Goal: Information Seeking & Learning: Learn about a topic

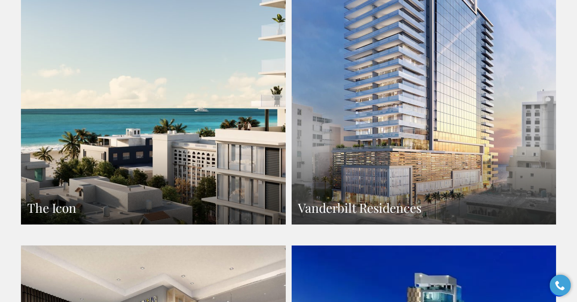
scroll to position [646, 0]
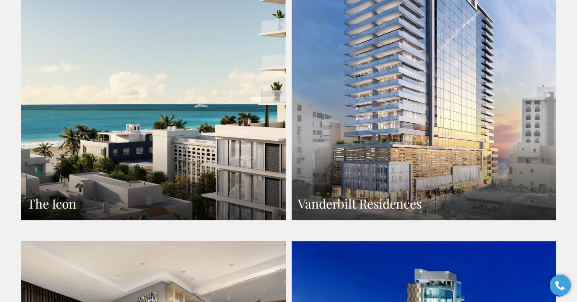
click at [392, 129] on link "Vanderbilt Residences" at bounding box center [424, 58] width 265 height 323
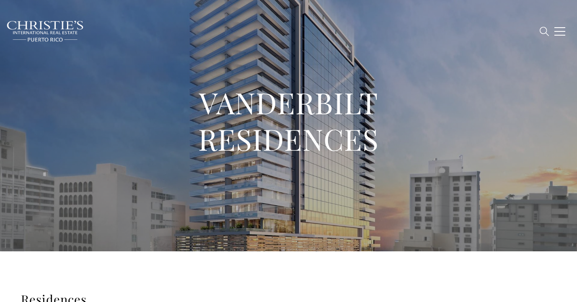
type input "**********"
type input "*********"
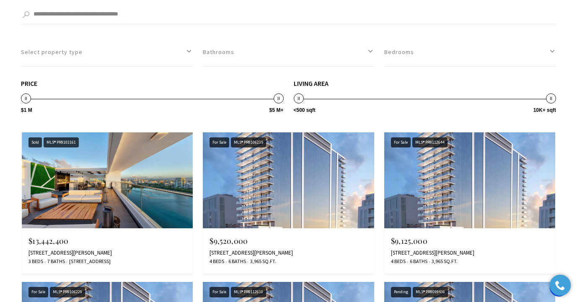
scroll to position [1621, 0]
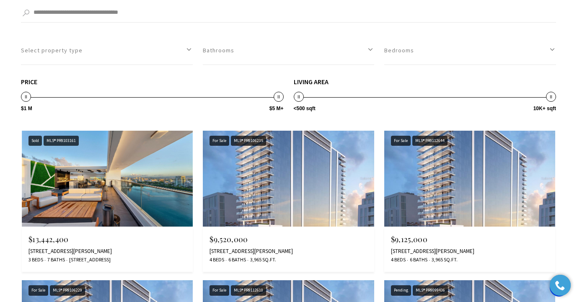
click at [86, 185] on img at bounding box center [107, 179] width 171 height 96
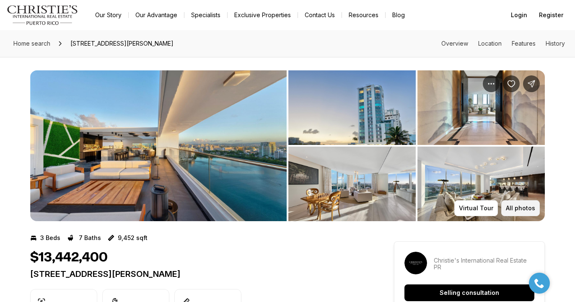
click at [516, 210] on p "All photos" at bounding box center [520, 208] width 29 height 7
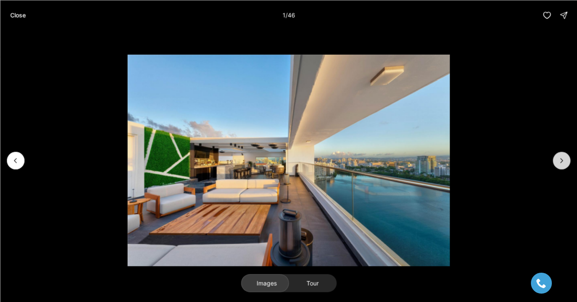
click at [563, 156] on icon "Next slide" at bounding box center [562, 160] width 8 height 8
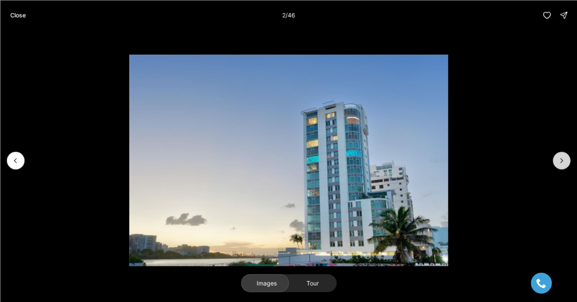
click at [563, 157] on icon "Next slide" at bounding box center [562, 160] width 8 height 8
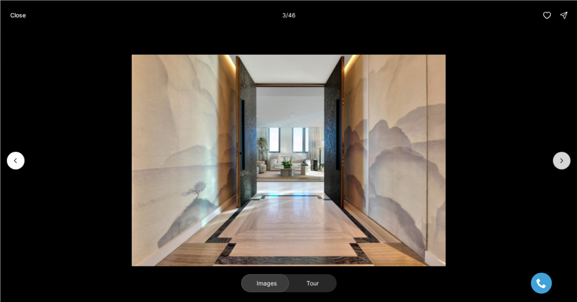
click at [563, 157] on icon "Next slide" at bounding box center [562, 160] width 8 height 8
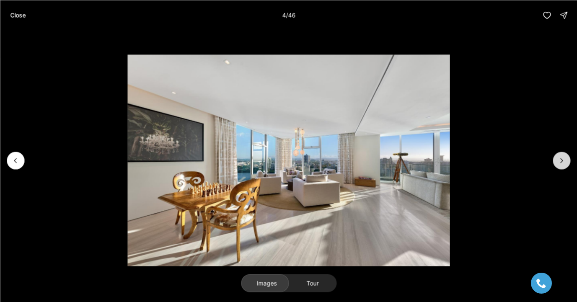
click at [563, 156] on button "Next slide" at bounding box center [562, 161] width 18 height 18
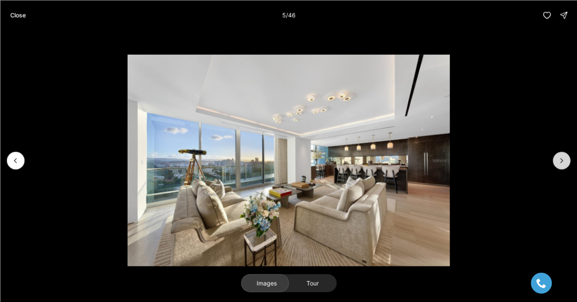
click at [563, 156] on button "Next slide" at bounding box center [562, 161] width 18 height 18
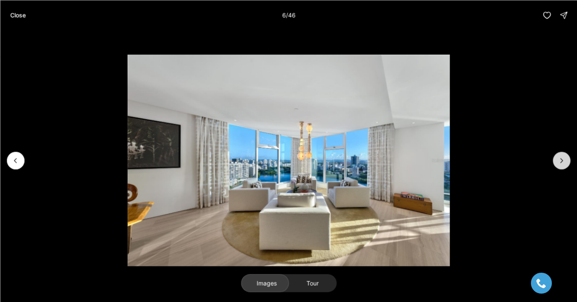
click at [563, 156] on button "Next slide" at bounding box center [562, 161] width 18 height 18
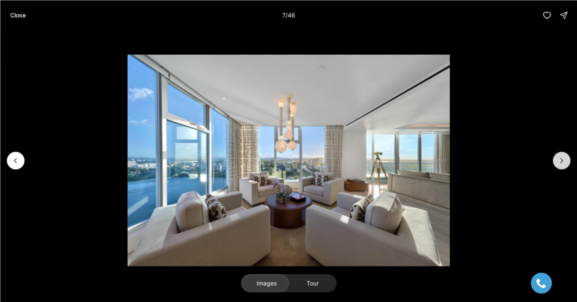
click at [563, 156] on button "Next slide" at bounding box center [562, 161] width 18 height 18
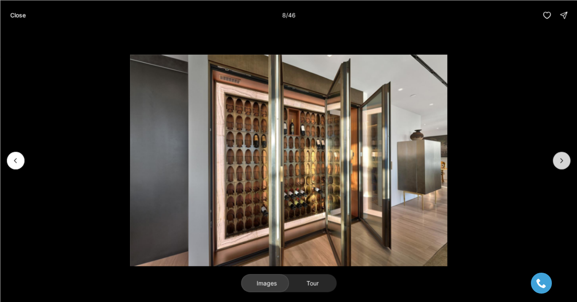
click at [563, 156] on button "Next slide" at bounding box center [562, 161] width 18 height 18
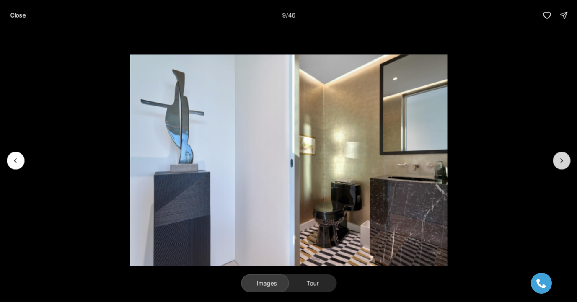
click at [563, 156] on button "Next slide" at bounding box center [562, 161] width 18 height 18
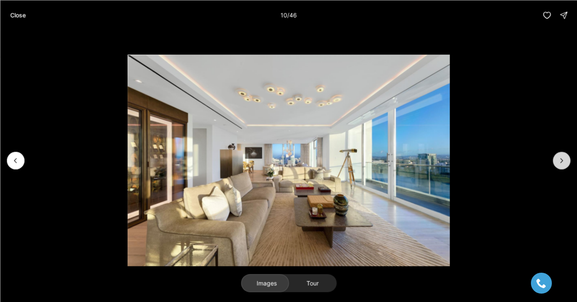
click at [563, 156] on button "Next slide" at bounding box center [562, 161] width 18 height 18
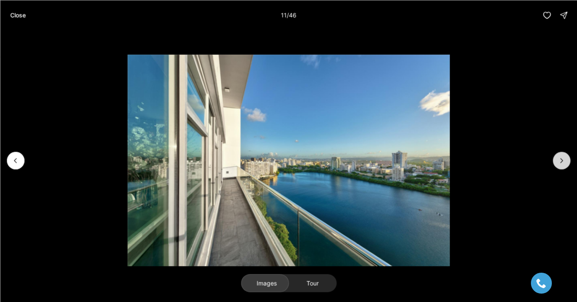
click at [563, 156] on button "Next slide" at bounding box center [562, 161] width 18 height 18
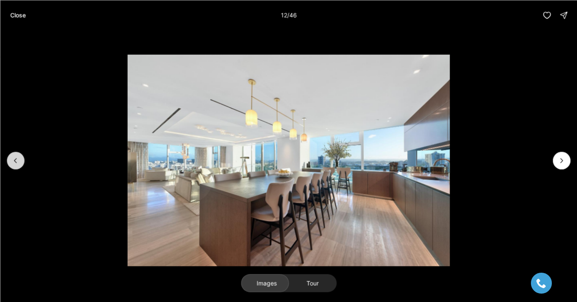
click at [19, 164] on icon "Previous slide" at bounding box center [15, 160] width 8 height 8
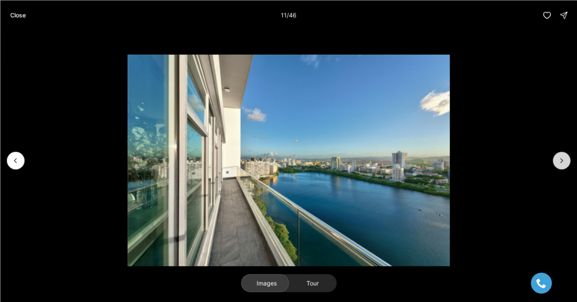
click at [562, 160] on icon "Next slide" at bounding box center [562, 160] width 8 height 8
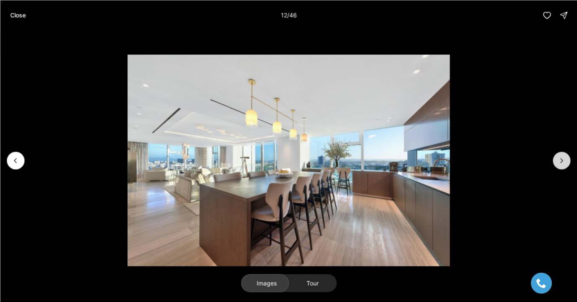
click at [562, 160] on icon "Next slide" at bounding box center [562, 160] width 8 height 8
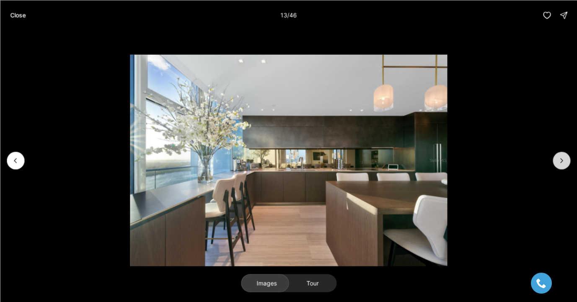
click at [562, 160] on icon "Next slide" at bounding box center [562, 160] width 8 height 8
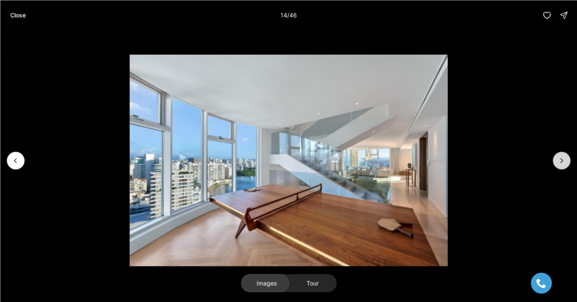
click at [562, 160] on icon "Next slide" at bounding box center [562, 160] width 8 height 8
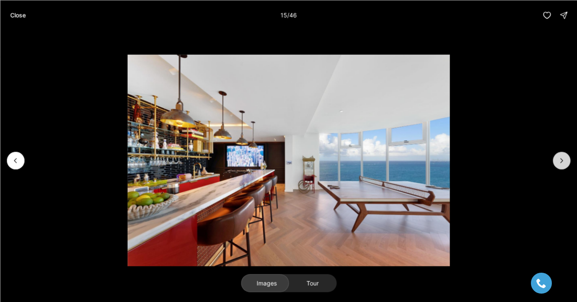
click at [562, 160] on icon "Next slide" at bounding box center [562, 160] width 8 height 8
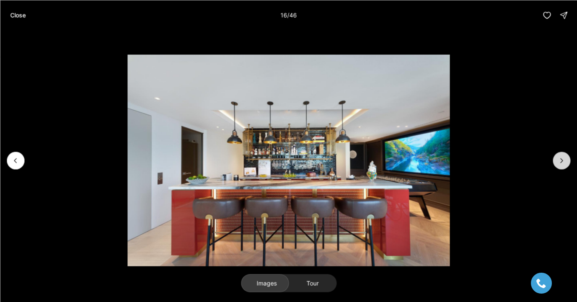
click at [562, 161] on icon "Next slide" at bounding box center [562, 160] width 8 height 8
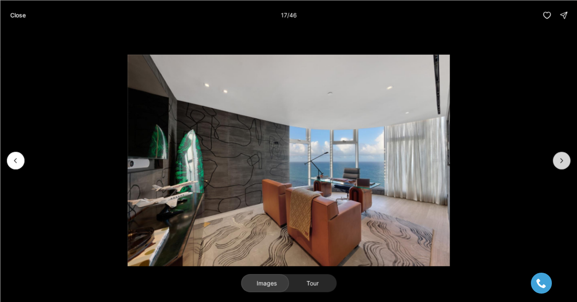
click at [562, 161] on icon "Next slide" at bounding box center [562, 160] width 8 height 8
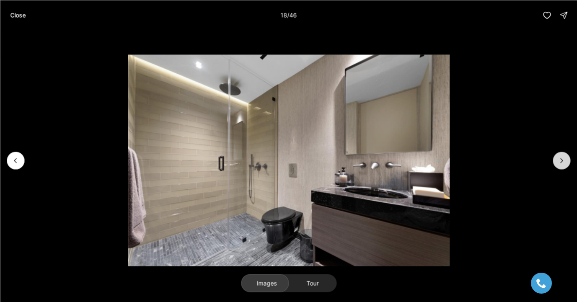
click at [562, 161] on icon "Next slide" at bounding box center [562, 160] width 8 height 8
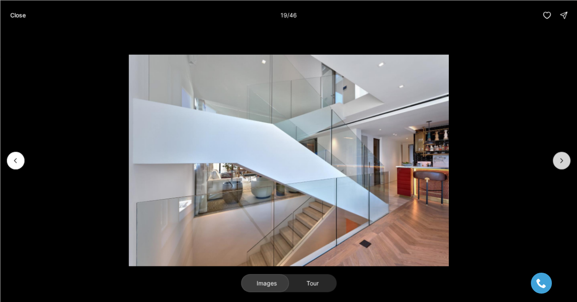
click at [562, 161] on icon "Next slide" at bounding box center [562, 160] width 8 height 8
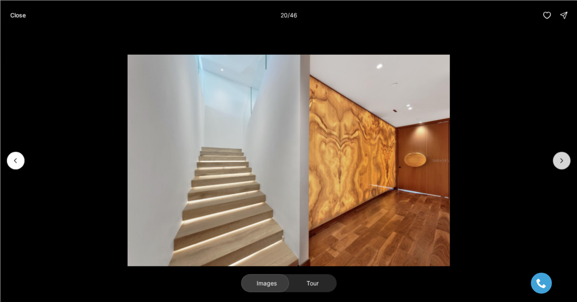
click at [562, 161] on icon "Next slide" at bounding box center [562, 160] width 8 height 8
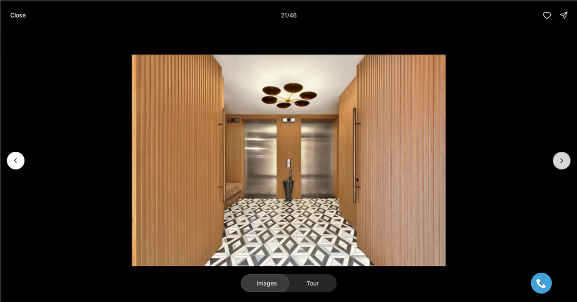
click at [562, 161] on icon "Next slide" at bounding box center [562, 160] width 8 height 8
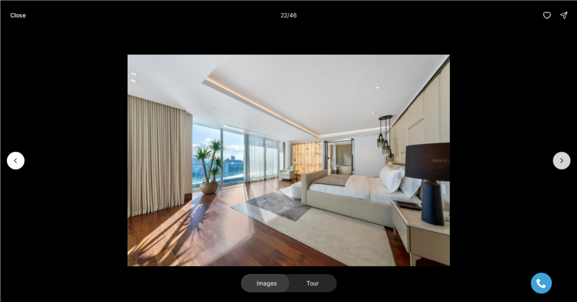
click at [561, 160] on icon "Next slide" at bounding box center [562, 160] width 8 height 8
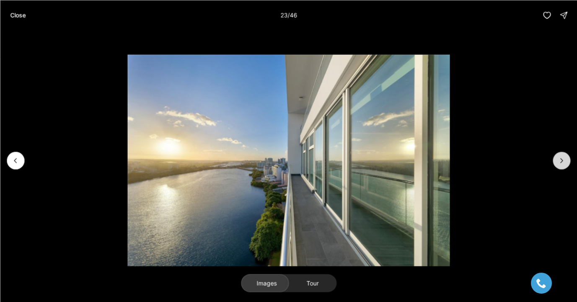
click at [561, 161] on icon "Next slide" at bounding box center [562, 160] width 8 height 8
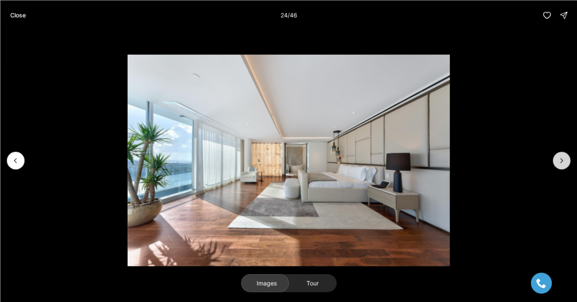
click at [561, 161] on icon "Next slide" at bounding box center [562, 160] width 8 height 8
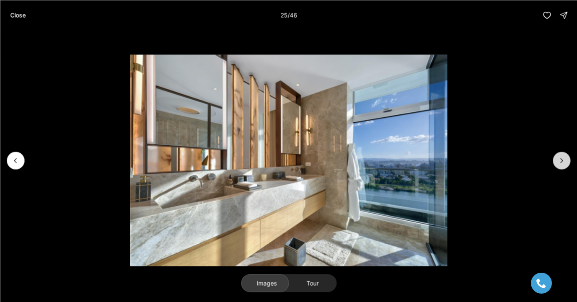
click at [561, 161] on icon "Next slide" at bounding box center [562, 160] width 8 height 8
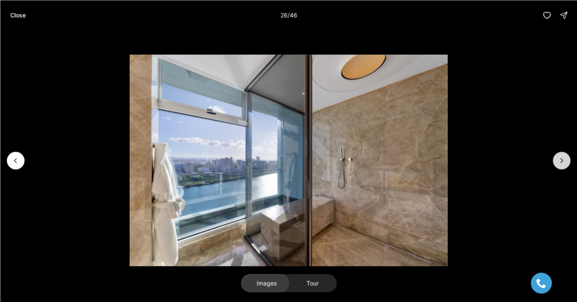
click at [561, 160] on icon "Next slide" at bounding box center [562, 160] width 8 height 8
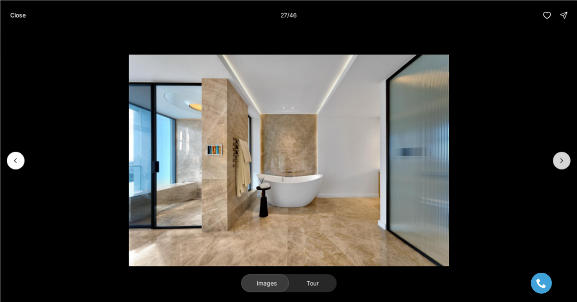
click at [561, 160] on icon "Next slide" at bounding box center [562, 160] width 8 height 8
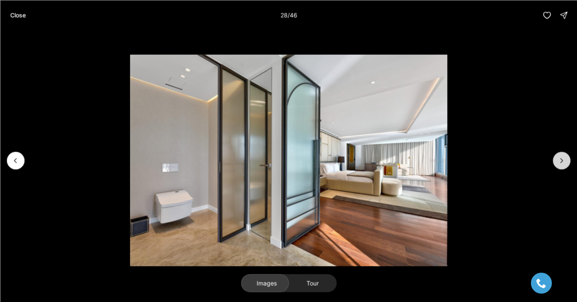
click at [561, 160] on icon "Next slide" at bounding box center [562, 160] width 8 height 8
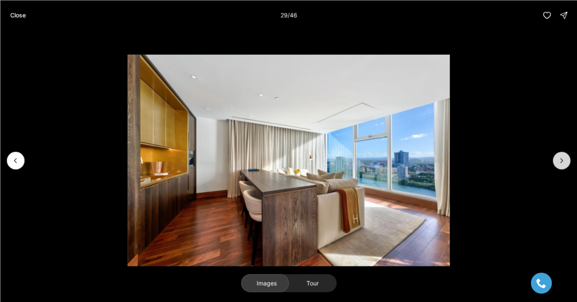
click at [561, 160] on icon "Next slide" at bounding box center [562, 160] width 8 height 8
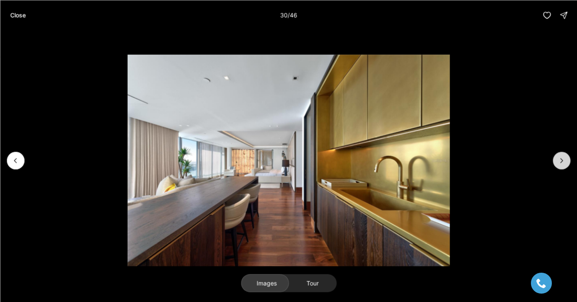
click at [561, 160] on icon "Next slide" at bounding box center [562, 160] width 8 height 8
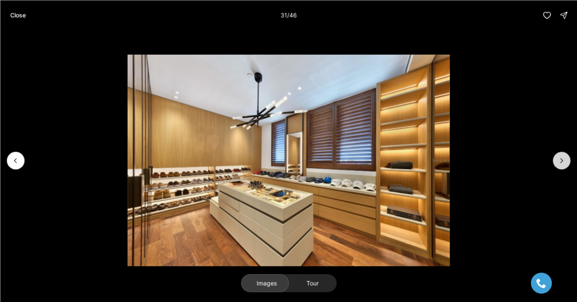
click at [561, 160] on icon "Next slide" at bounding box center [562, 160] width 8 height 8
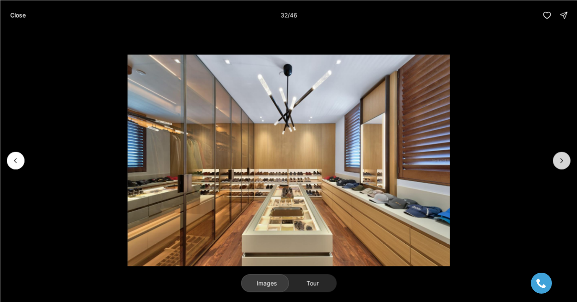
click at [561, 160] on icon "Next slide" at bounding box center [562, 160] width 8 height 8
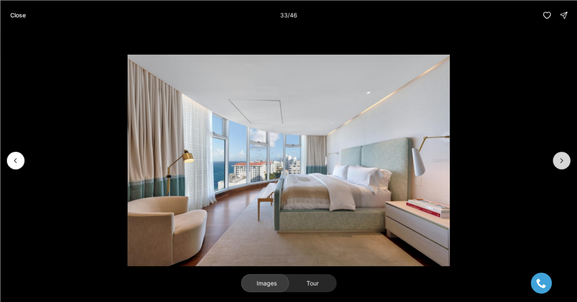
click at [561, 160] on icon "Next slide" at bounding box center [562, 160] width 8 height 8
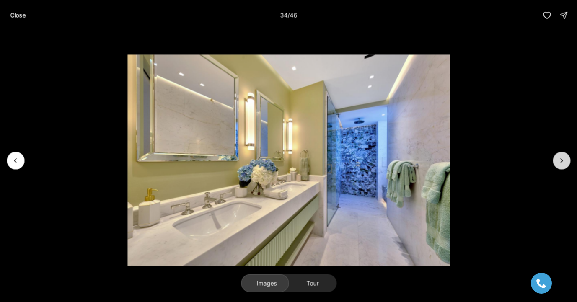
click at [561, 160] on icon "Next slide" at bounding box center [562, 160] width 8 height 8
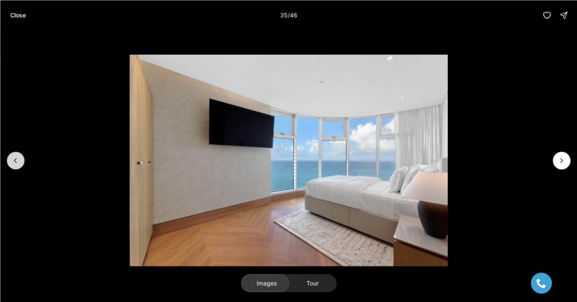
click at [22, 159] on button "Previous slide" at bounding box center [16, 161] width 18 height 18
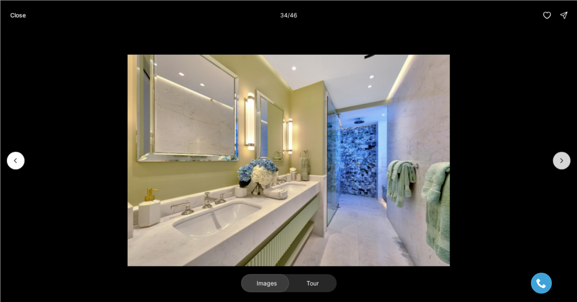
click at [558, 161] on icon "Next slide" at bounding box center [562, 160] width 8 height 8
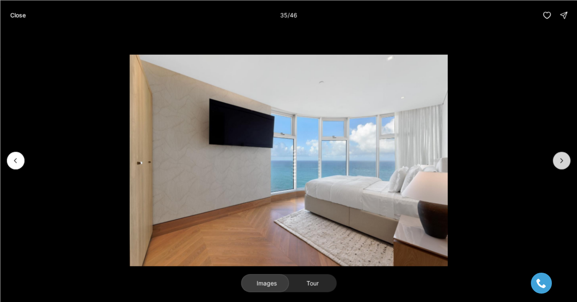
click at [558, 161] on icon "Next slide" at bounding box center [562, 160] width 8 height 8
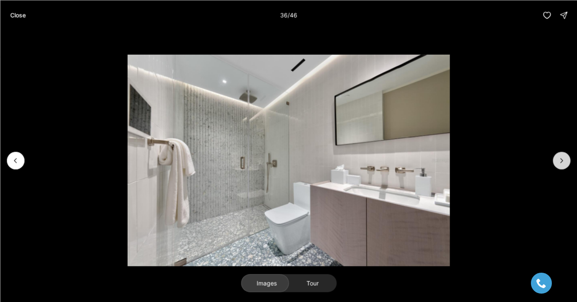
click at [558, 161] on icon "Next slide" at bounding box center [562, 160] width 8 height 8
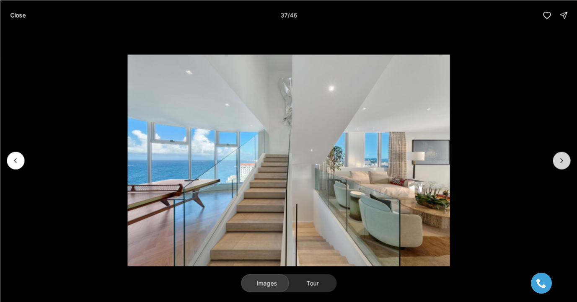
click at [558, 161] on icon "Next slide" at bounding box center [562, 160] width 8 height 8
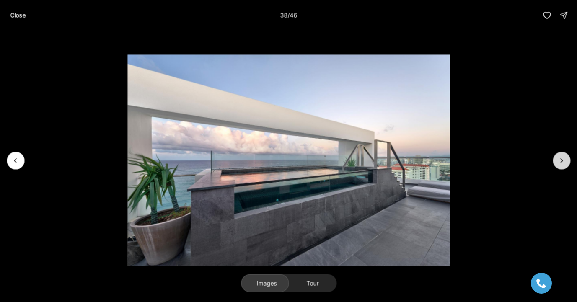
click at [558, 161] on icon "Next slide" at bounding box center [562, 160] width 8 height 8
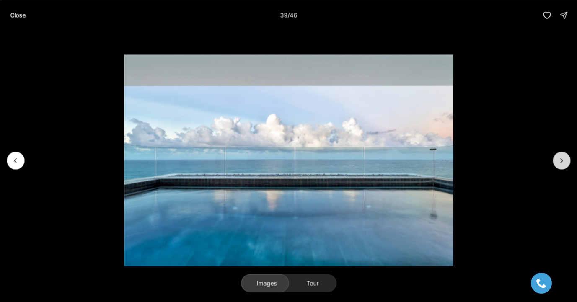
click at [558, 161] on icon "Next slide" at bounding box center [562, 160] width 8 height 8
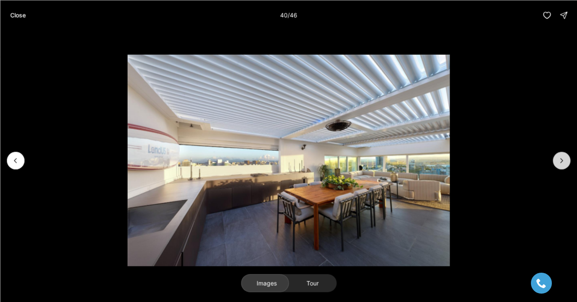
click at [558, 161] on icon "Next slide" at bounding box center [562, 160] width 8 height 8
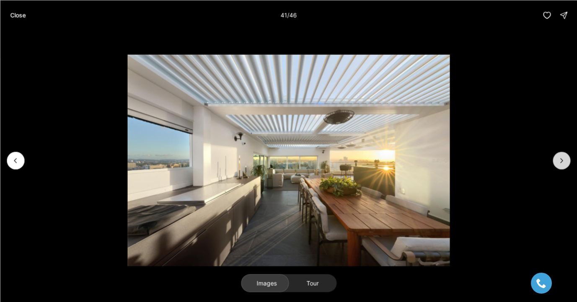
click at [558, 161] on icon "Next slide" at bounding box center [562, 160] width 8 height 8
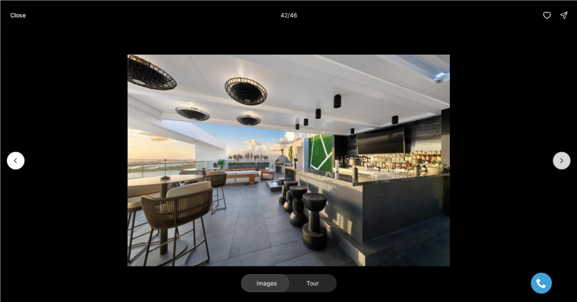
click at [558, 161] on icon "Next slide" at bounding box center [562, 160] width 8 height 8
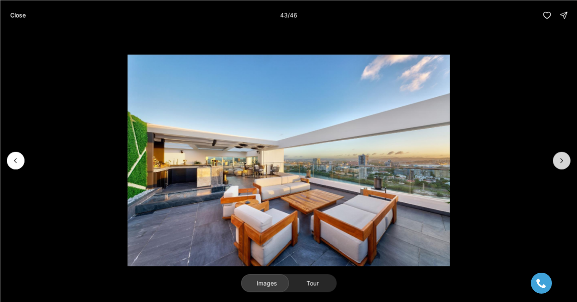
click at [558, 161] on icon "Next slide" at bounding box center [562, 160] width 8 height 8
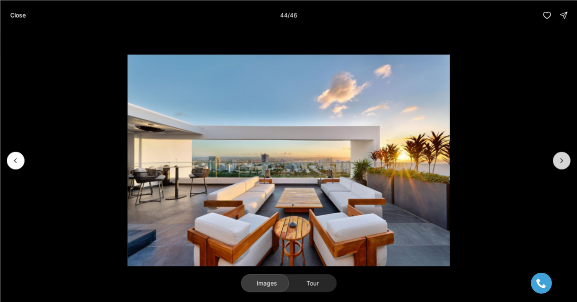
click at [558, 161] on icon "Next slide" at bounding box center [562, 160] width 8 height 8
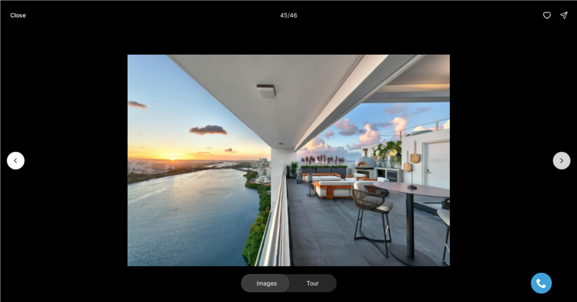
click at [558, 161] on icon "Next slide" at bounding box center [562, 160] width 8 height 8
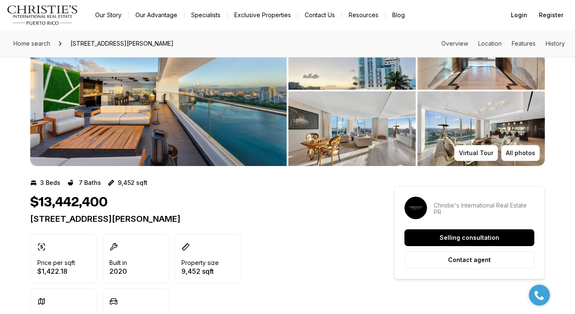
scroll to position [54, 0]
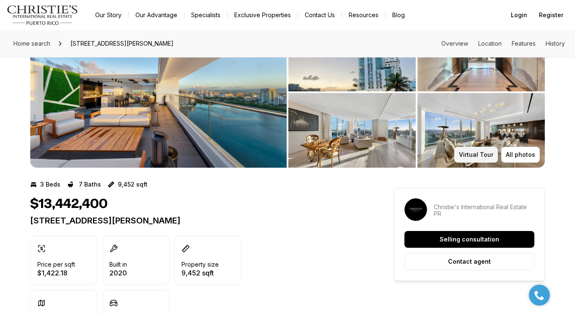
click at [478, 151] on p "Virtual Tour" at bounding box center [476, 154] width 34 height 7
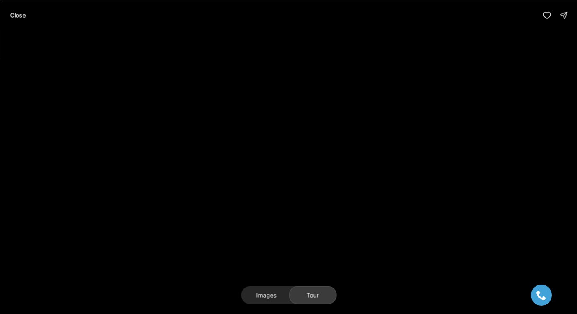
click at [309, 296] on button "Tour" at bounding box center [313, 295] width 48 height 18
click at [20, 18] on p "Close" at bounding box center [18, 15] width 16 height 7
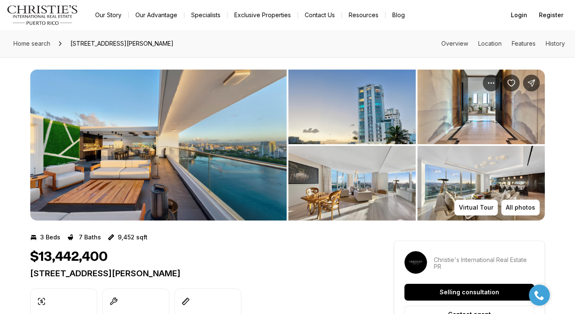
scroll to position [0, 0]
